Goal: Use online tool/utility

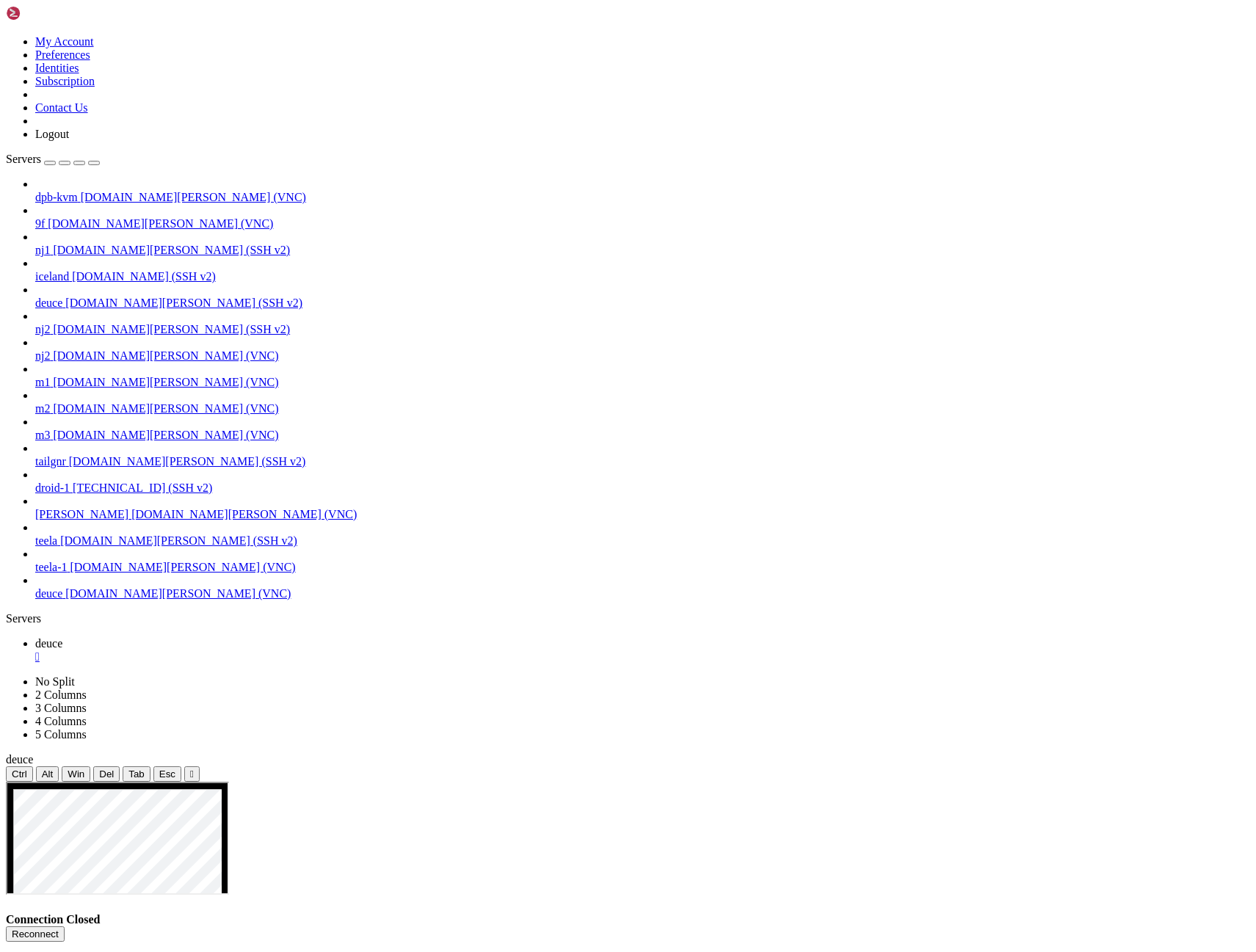
click at [65, 927] on button "Reconnect" at bounding box center [36, 934] width 59 height 15
